Goal: Transaction & Acquisition: Purchase product/service

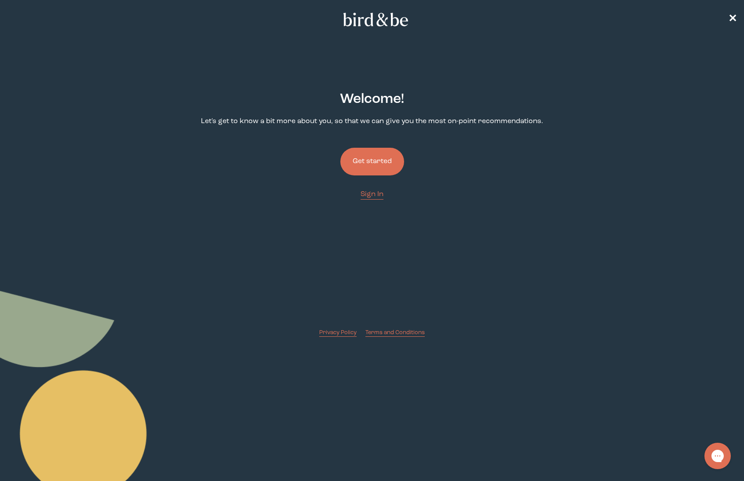
click at [378, 157] on button "Get started" at bounding box center [372, 162] width 64 height 28
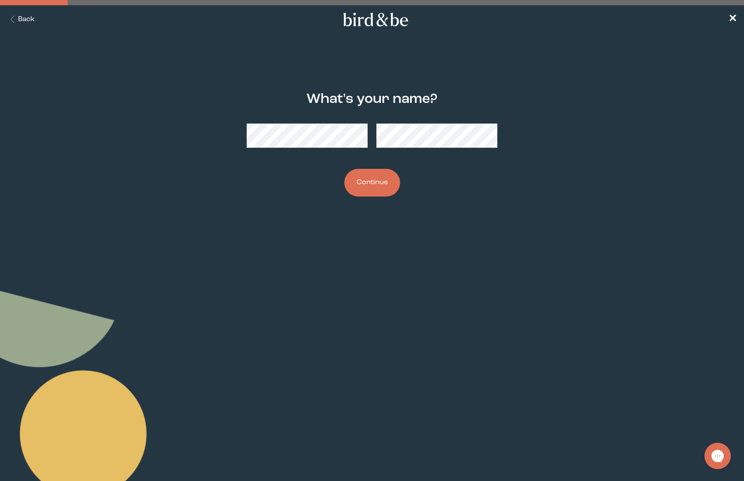
click at [370, 184] on button "Continue" at bounding box center [372, 183] width 56 height 28
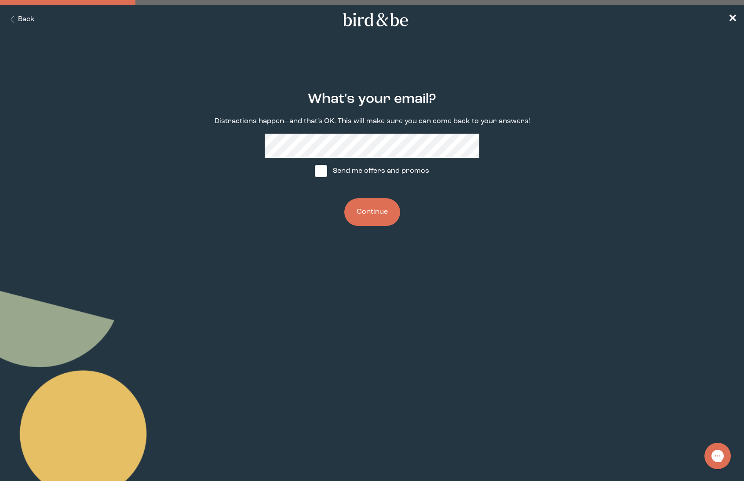
click at [370, 211] on button "Continue" at bounding box center [372, 212] width 56 height 28
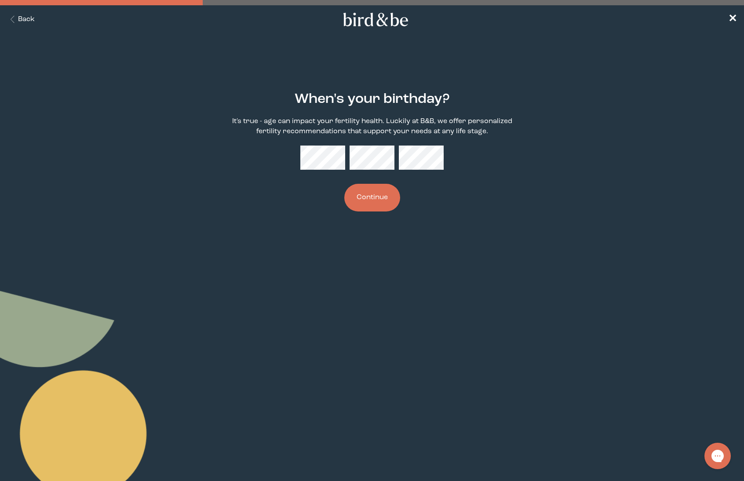
click at [365, 204] on button "Continue" at bounding box center [372, 198] width 56 height 28
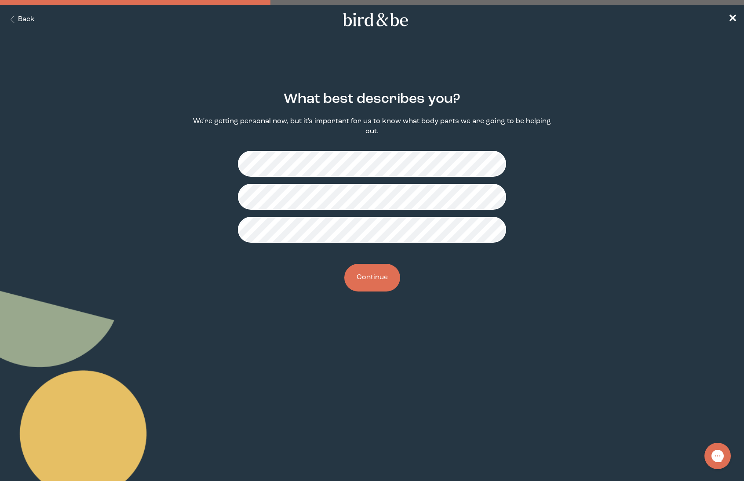
click at [374, 283] on button "Continue" at bounding box center [372, 278] width 56 height 28
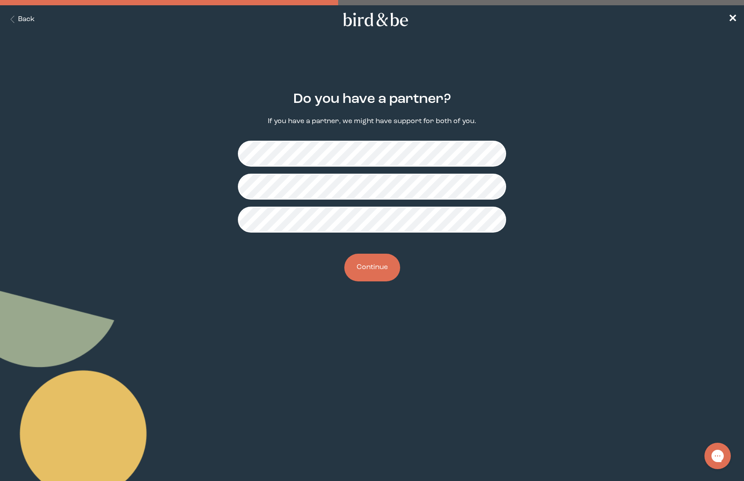
click at [388, 277] on button "Continue" at bounding box center [372, 268] width 56 height 28
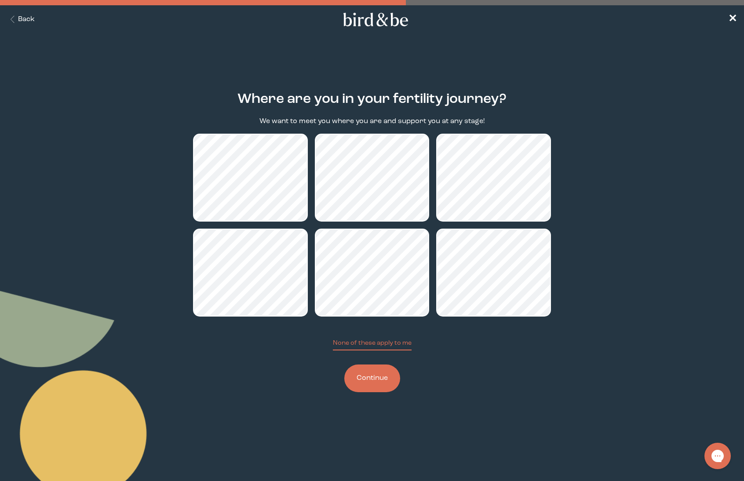
click at [371, 383] on button "Continue" at bounding box center [372, 378] width 56 height 28
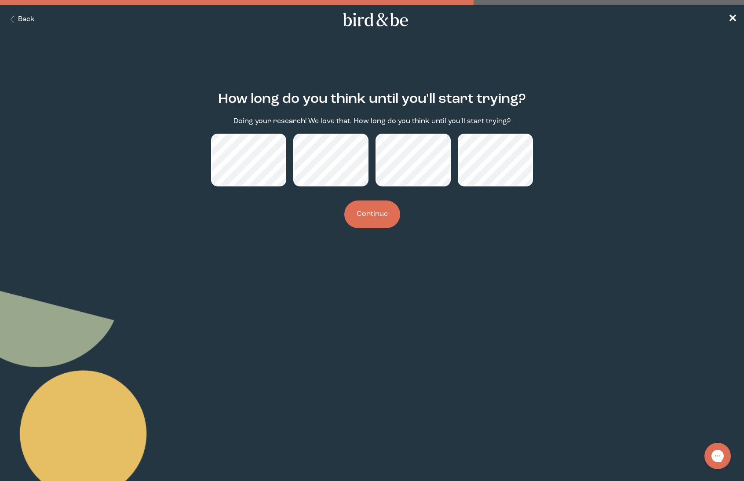
click at [372, 213] on button "Continue" at bounding box center [372, 214] width 56 height 28
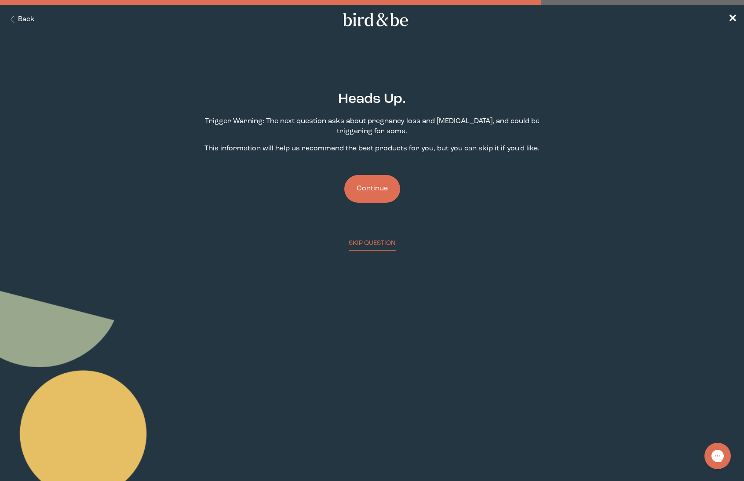
click at [355, 188] on button "Continue" at bounding box center [372, 189] width 56 height 28
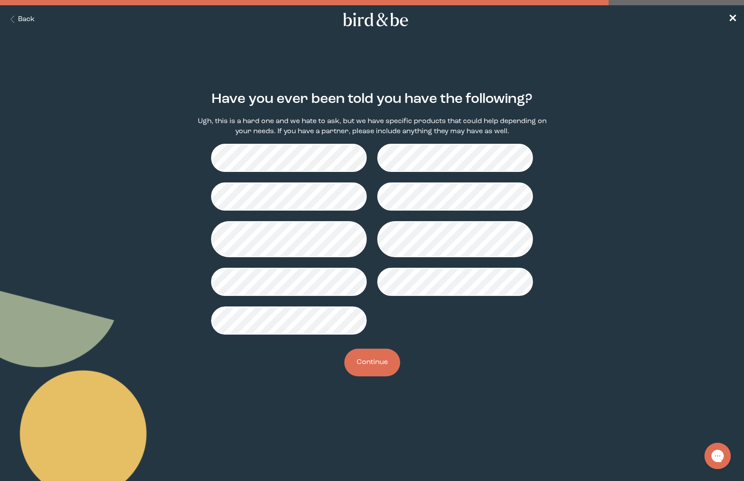
click at [390, 371] on button "Continue" at bounding box center [372, 363] width 56 height 28
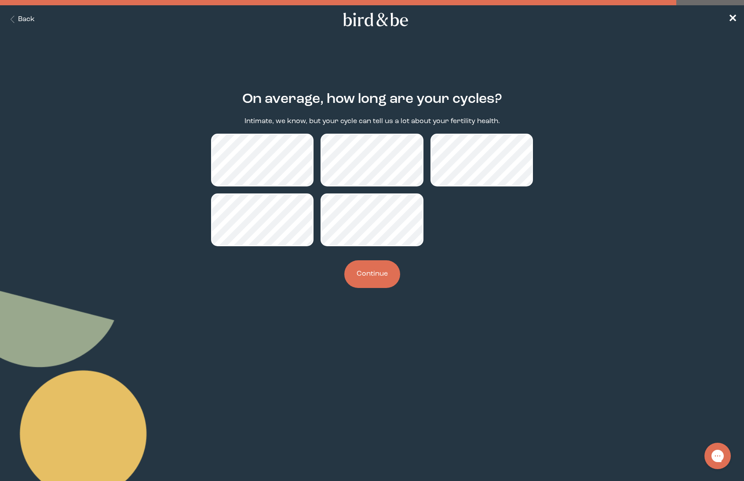
click at [374, 270] on button "Continue" at bounding box center [372, 274] width 56 height 28
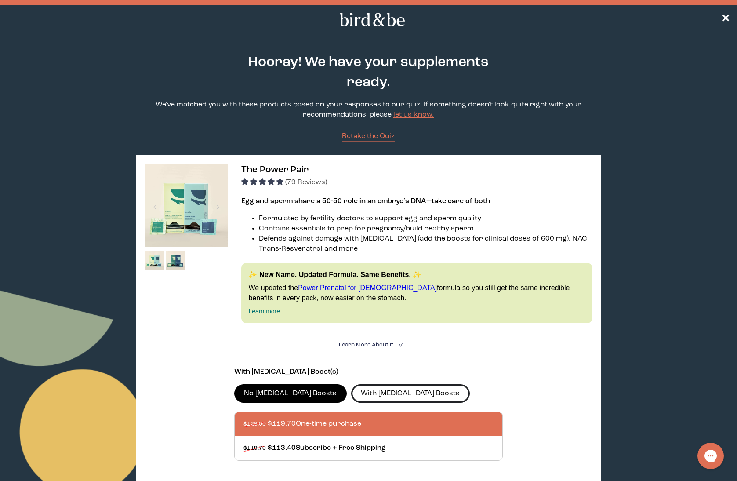
click at [382, 391] on label "With [MEDICAL_DATA] Boosts" at bounding box center [410, 393] width 119 height 18
click at [0, 0] on input "With [MEDICAL_DATA] Boosts" at bounding box center [0, 0] width 0 height 0
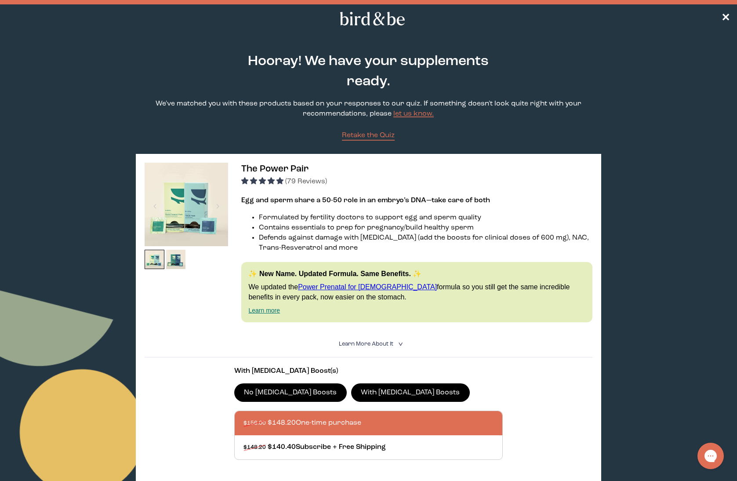
click at [264, 311] on link "Learn more" at bounding box center [264, 310] width 32 height 7
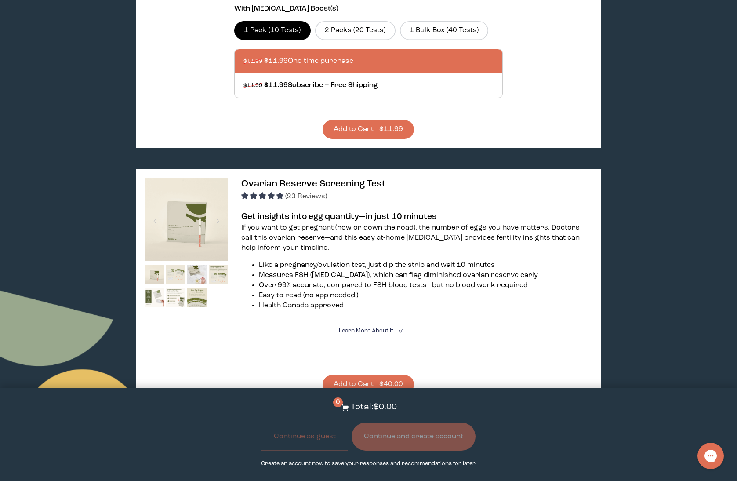
scroll to position [708, 0]
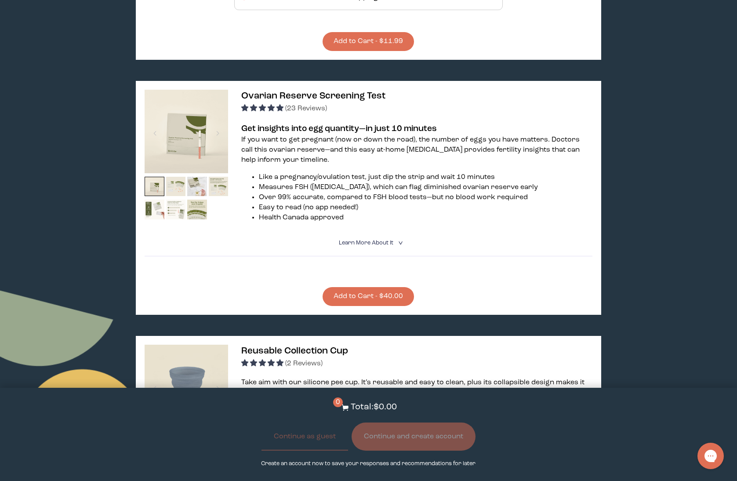
click at [169, 204] on img at bounding box center [176, 210] width 20 height 20
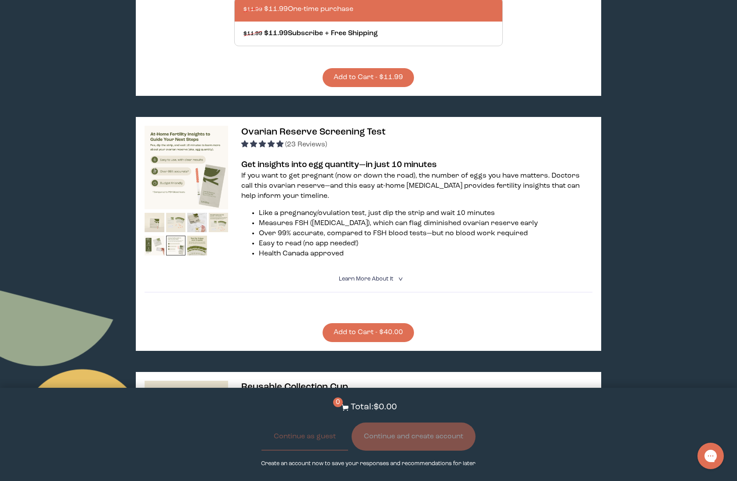
scroll to position [729, 0]
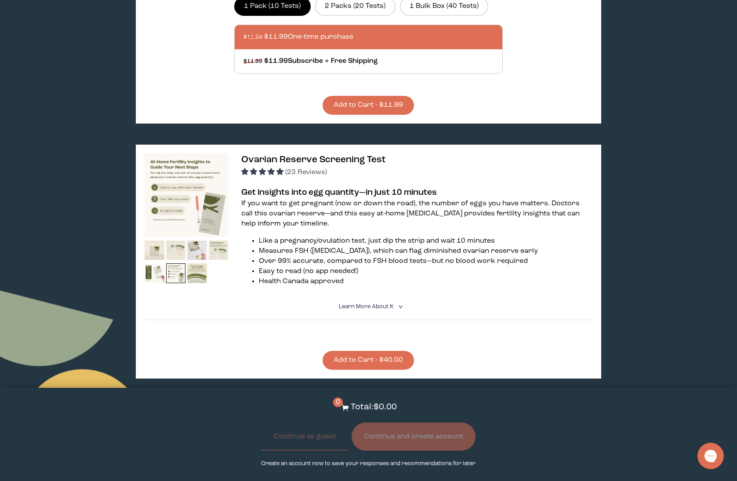
click at [174, 203] on img at bounding box center [187, 195] width 84 height 84
drag, startPoint x: 262, startPoint y: 157, endPoint x: 264, endPoint y: 163, distance: 6.3
click at [262, 157] on span "Ovarian Reserve Screening Test" at bounding box center [313, 159] width 144 height 9
click at [375, 304] on span "Learn More About it" at bounding box center [366, 307] width 55 height 6
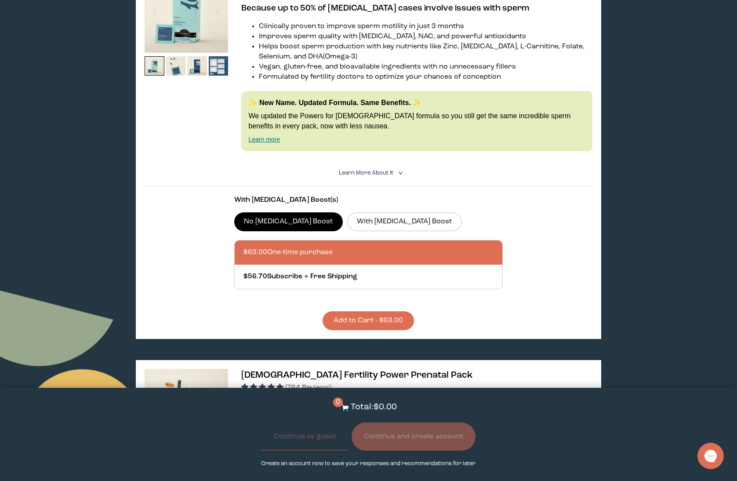
scroll to position [1565, 0]
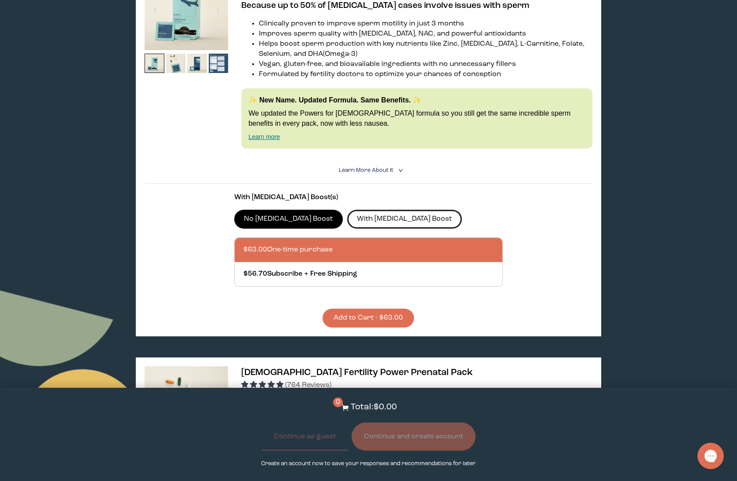
click at [347, 210] on label "With [MEDICAL_DATA] Boost" at bounding box center [404, 219] width 115 height 18
click at [0, 0] on input "With [MEDICAL_DATA] Boost" at bounding box center [0, 0] width 0 height 0
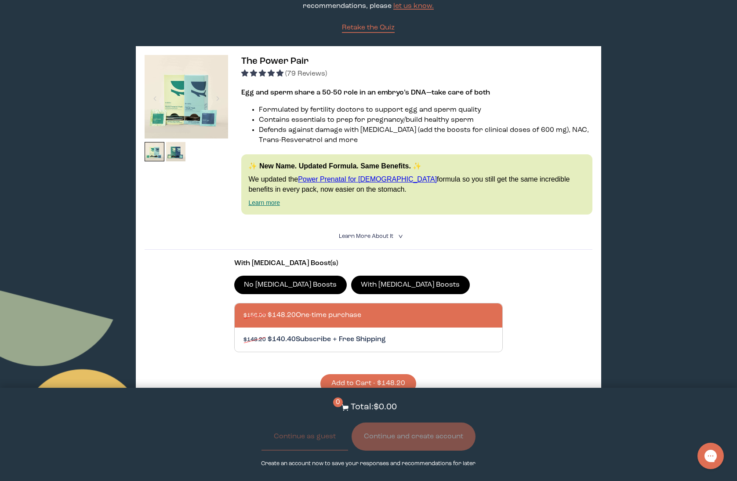
scroll to position [120, 0]
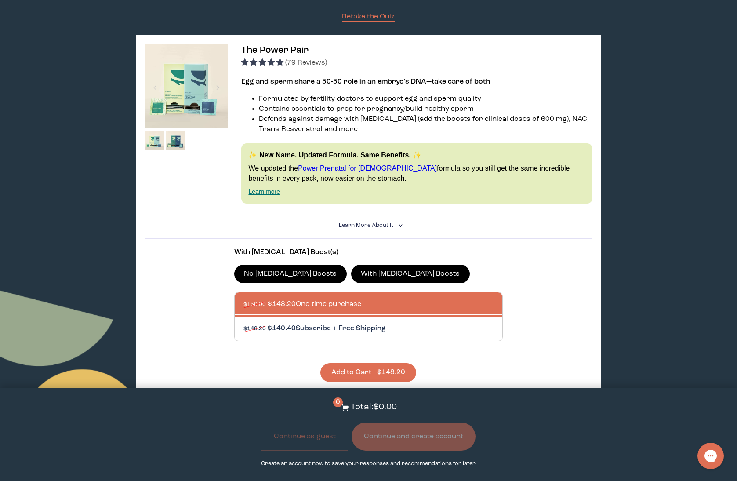
click at [350, 328] on div at bounding box center [378, 329] width 268 height 24
click at [244, 324] on input "$148.20 $140.40 Subscribe + Free Shipping" at bounding box center [243, 323] width 0 height 0
radio input "true"
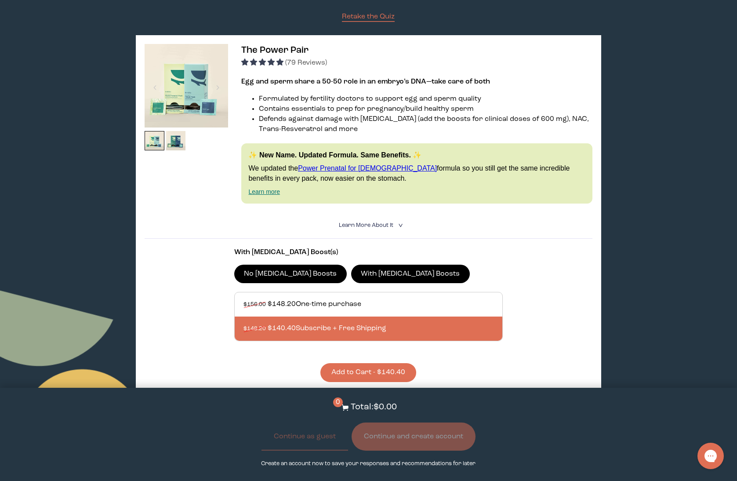
click at [371, 369] on button "Add to Cart - $140.40" at bounding box center [368, 372] width 96 height 19
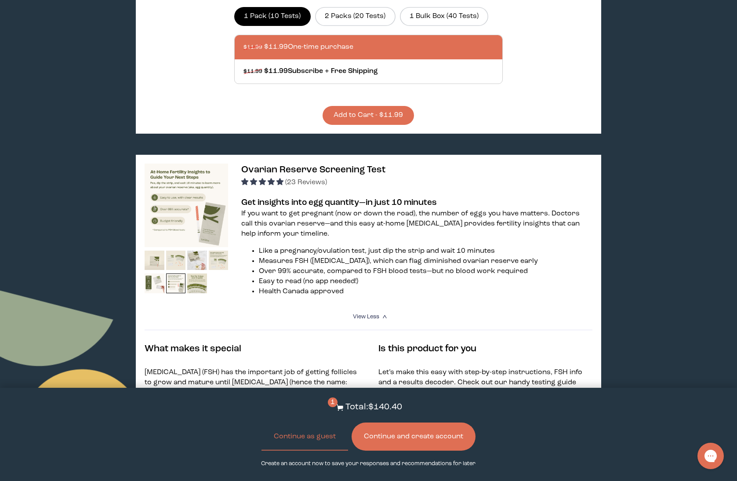
scroll to position [720, 0]
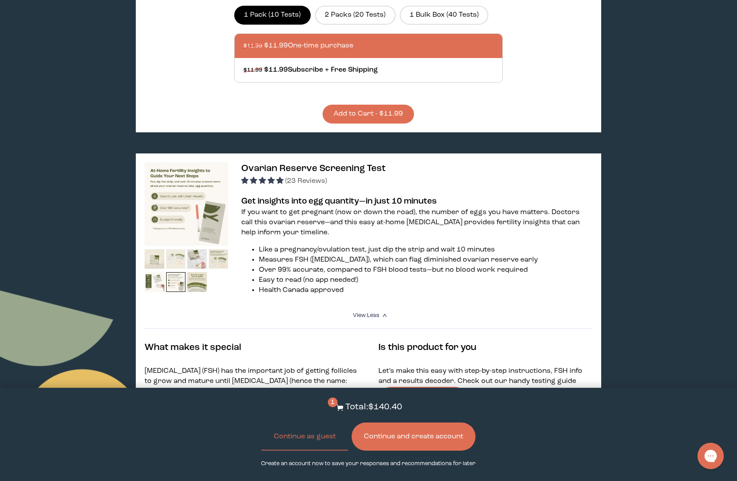
click at [166, 259] on img at bounding box center [176, 259] width 20 height 20
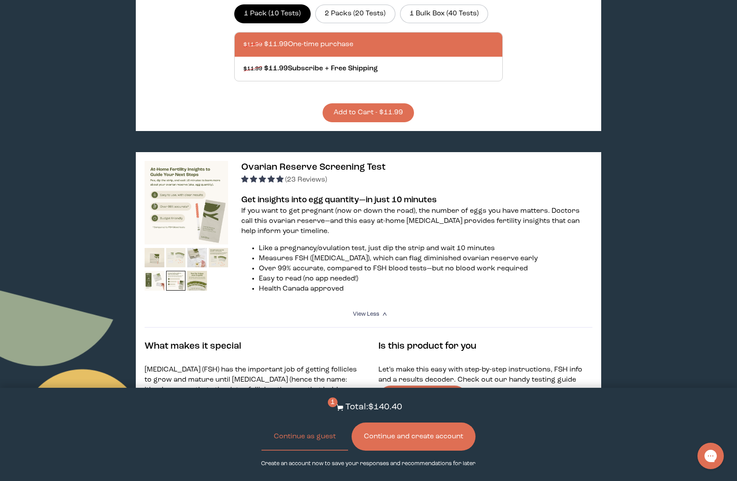
click at [173, 258] on img at bounding box center [176, 258] width 20 height 20
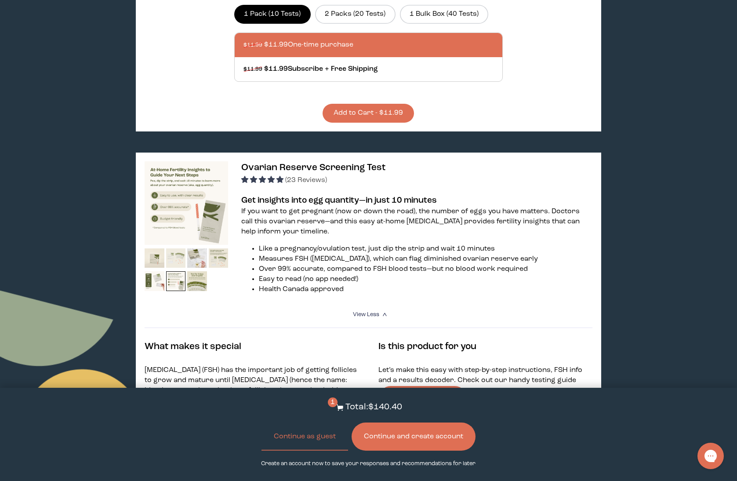
click at [182, 257] on img at bounding box center [176, 258] width 20 height 20
click at [157, 255] on img at bounding box center [155, 258] width 20 height 20
click at [193, 275] on img at bounding box center [197, 281] width 20 height 20
click at [194, 256] on img at bounding box center [197, 258] width 20 height 20
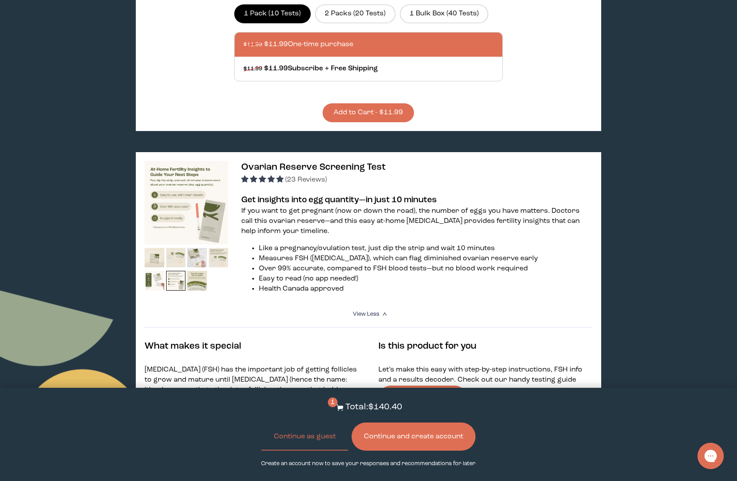
click at [193, 215] on img at bounding box center [187, 203] width 84 height 84
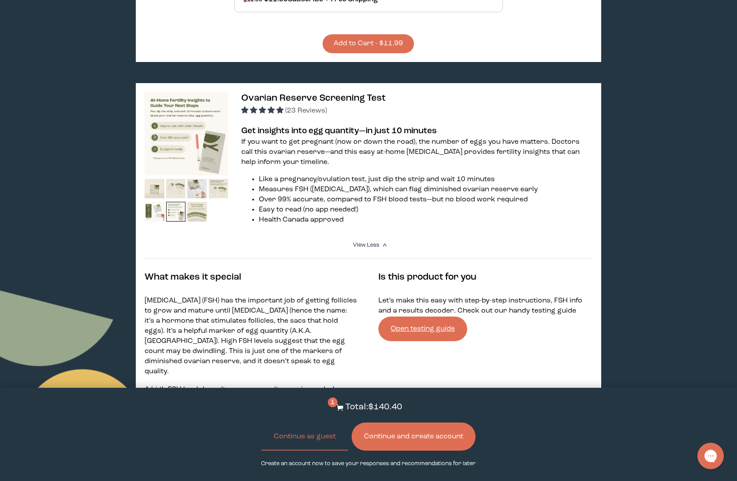
click at [193, 215] on img at bounding box center [197, 212] width 20 height 20
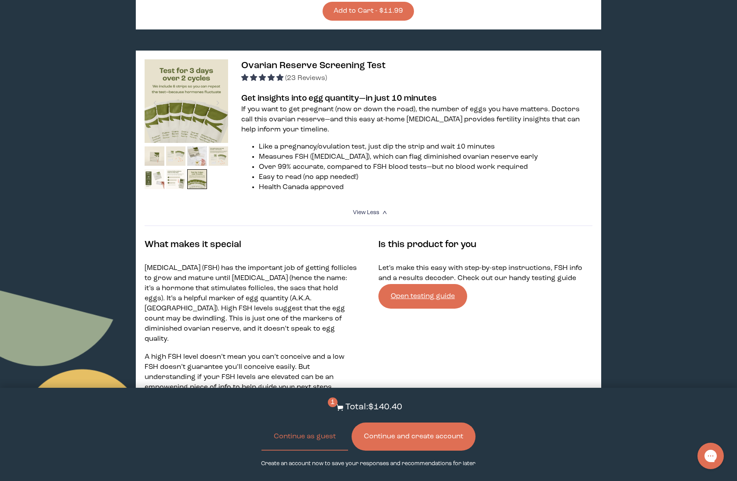
scroll to position [824, 0]
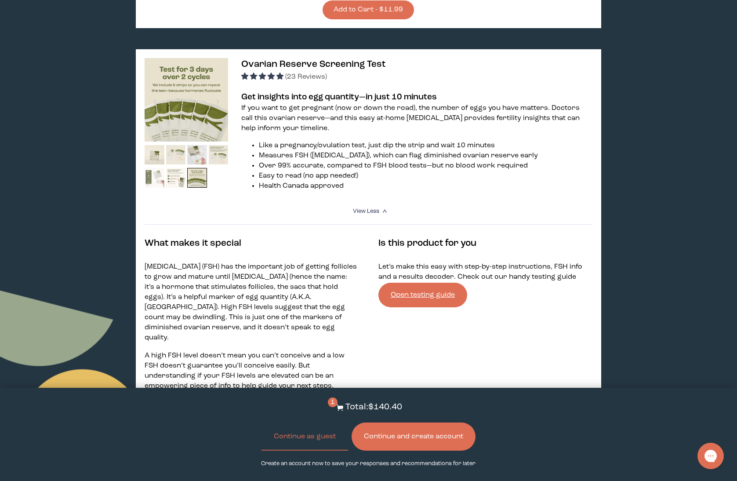
click at [158, 179] on img at bounding box center [155, 178] width 20 height 20
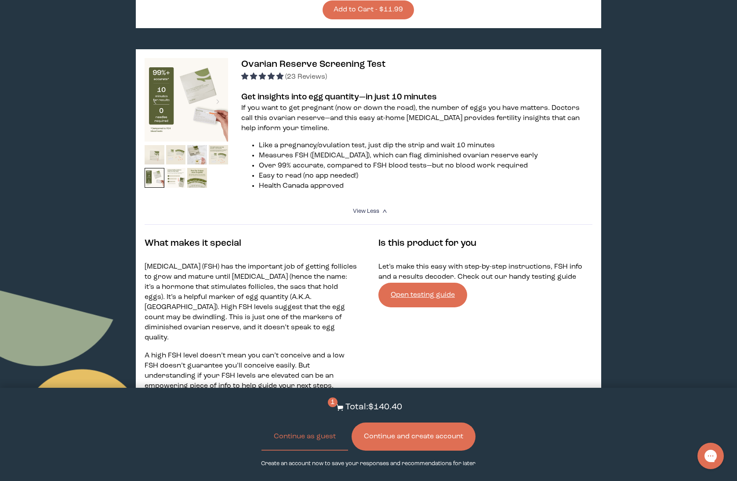
click at [152, 152] on img at bounding box center [155, 155] width 20 height 20
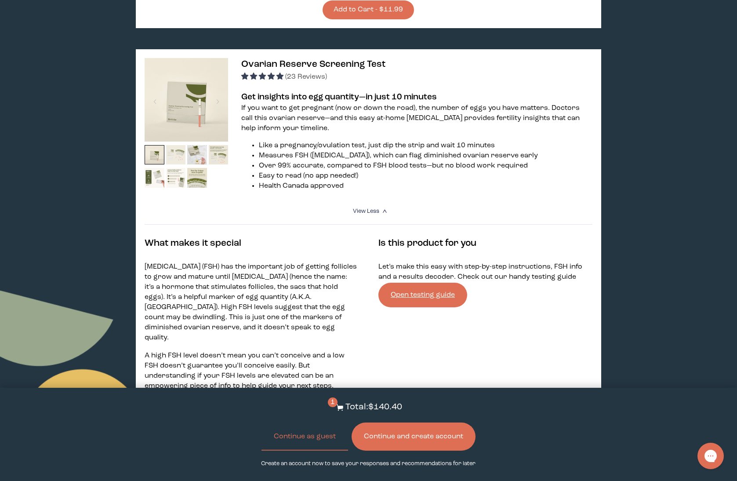
click at [174, 149] on img at bounding box center [176, 155] width 20 height 20
click at [194, 149] on img at bounding box center [197, 155] width 20 height 20
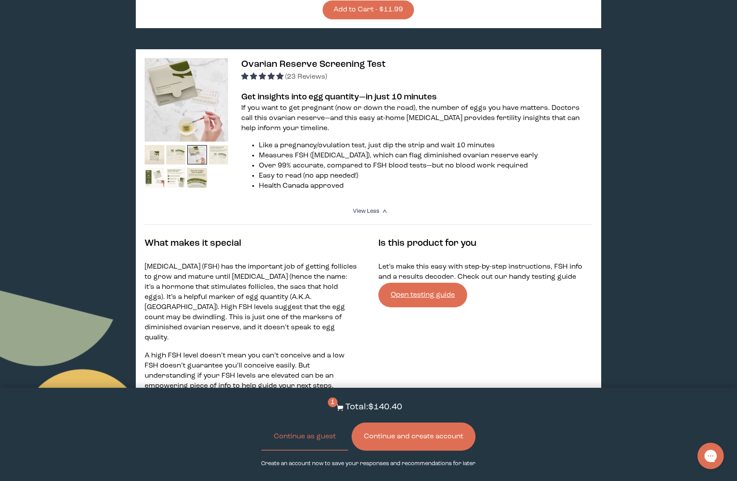
click at [224, 149] on img at bounding box center [219, 155] width 20 height 20
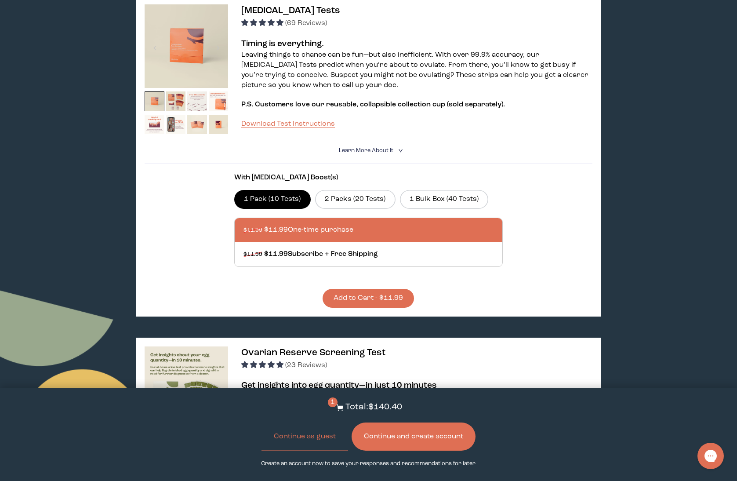
scroll to position [0, 0]
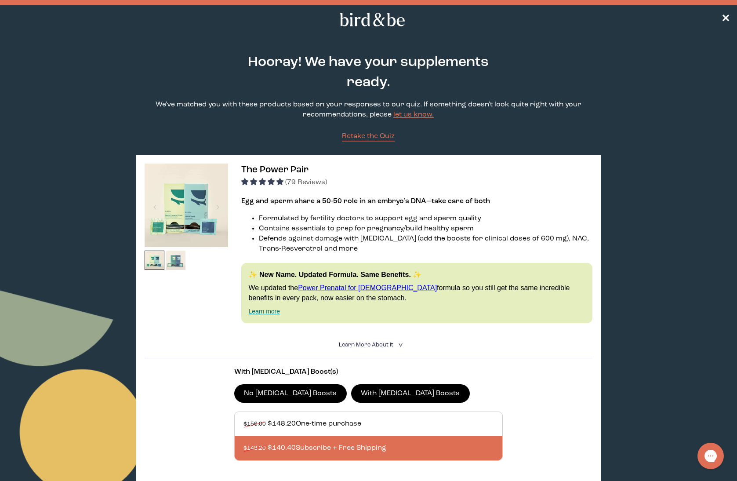
click at [179, 264] on img at bounding box center [176, 261] width 20 height 20
click at [149, 262] on img at bounding box center [155, 261] width 20 height 20
click at [172, 260] on img at bounding box center [176, 261] width 20 height 20
click at [173, 260] on img at bounding box center [176, 261] width 20 height 20
click at [182, 259] on img at bounding box center [176, 261] width 20 height 20
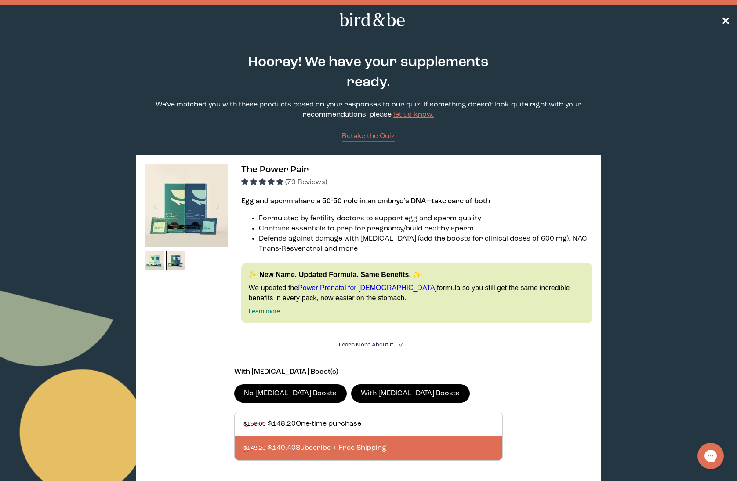
click at [728, 19] on span "✕" at bounding box center [725, 20] width 9 height 11
